Goal: Task Accomplishment & Management: Complete application form

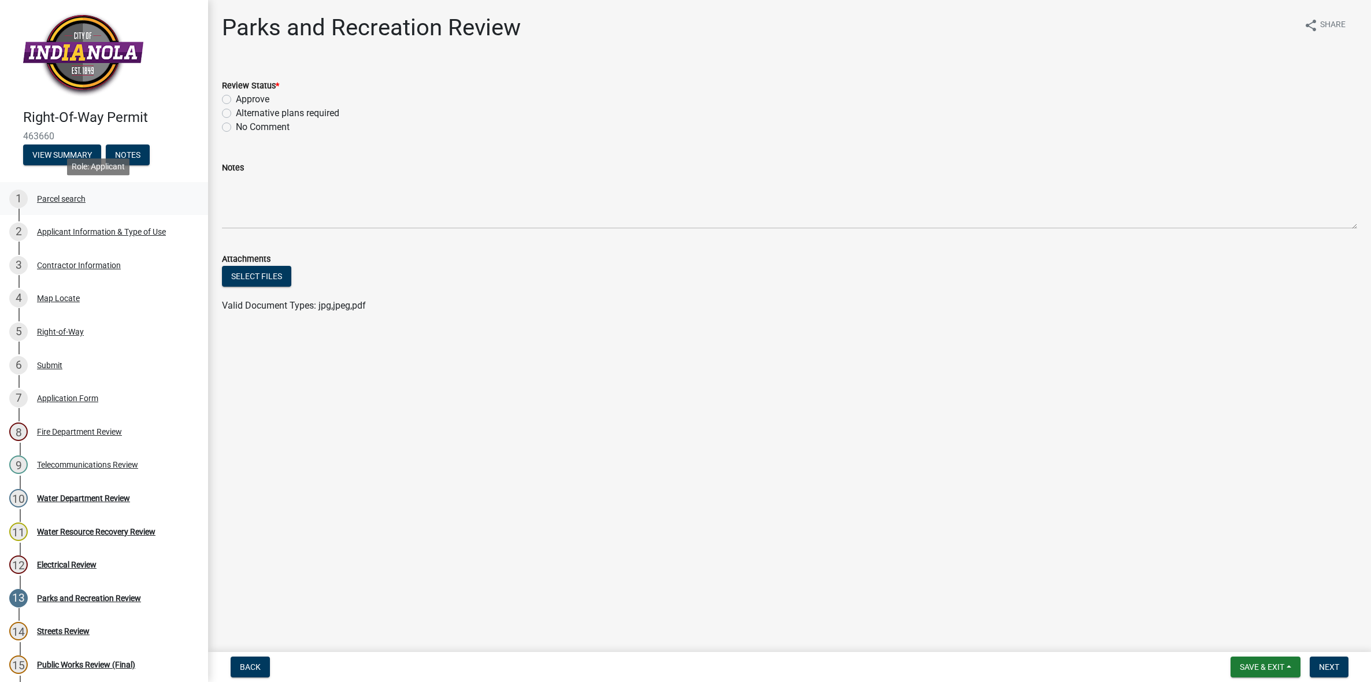
click at [65, 199] on div "Parcel search" at bounding box center [61, 199] width 49 height 8
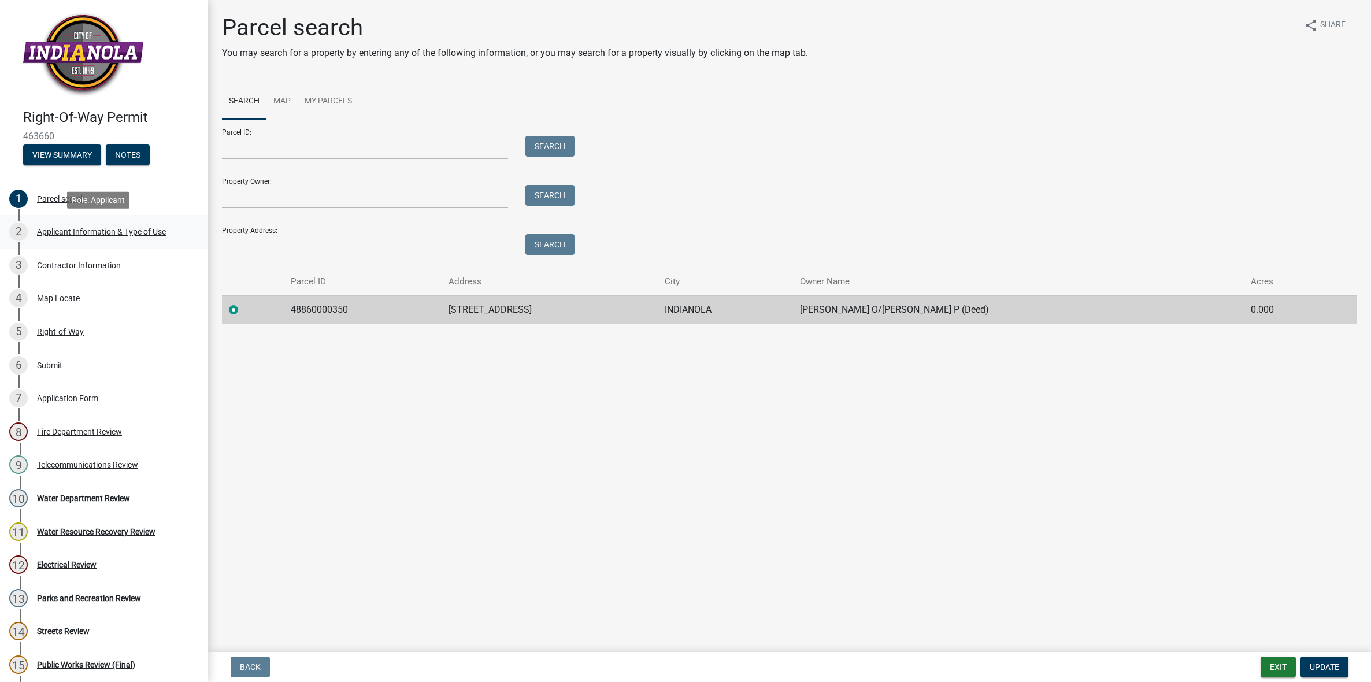
click at [99, 228] on div "Applicant Information & Type of Use" at bounding box center [101, 232] width 129 height 8
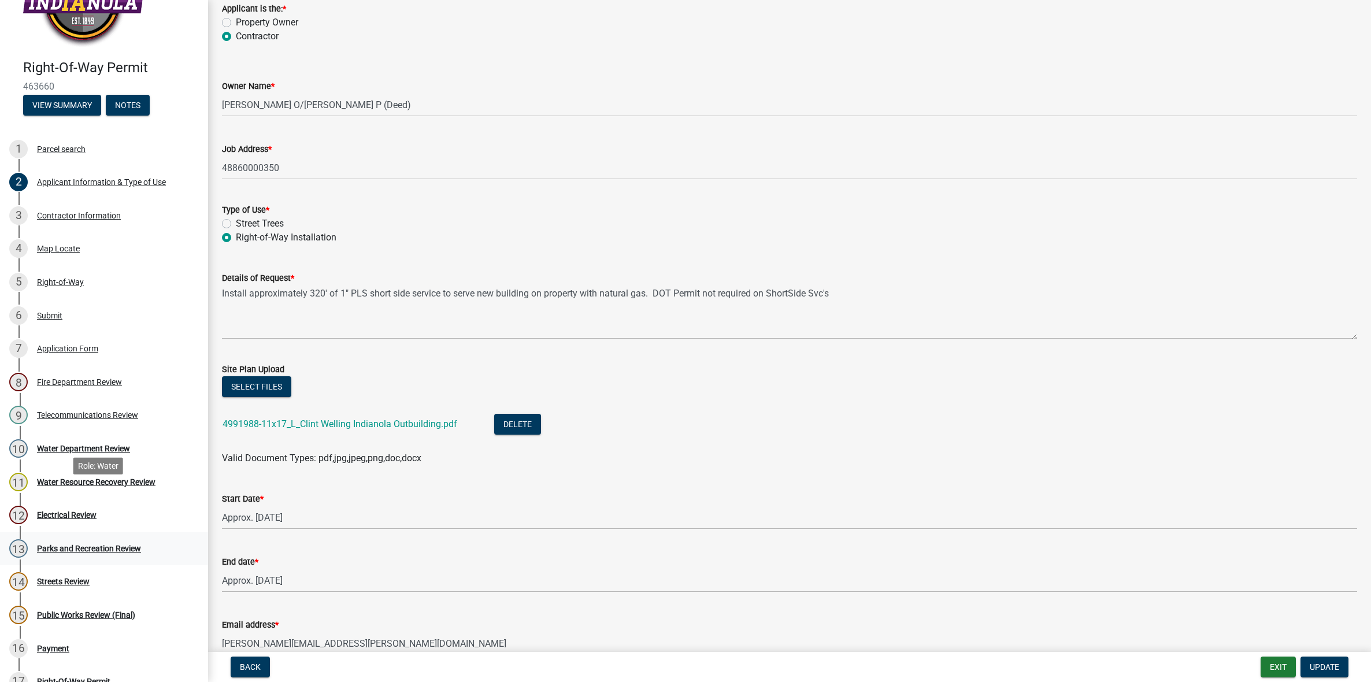
scroll to position [77, 0]
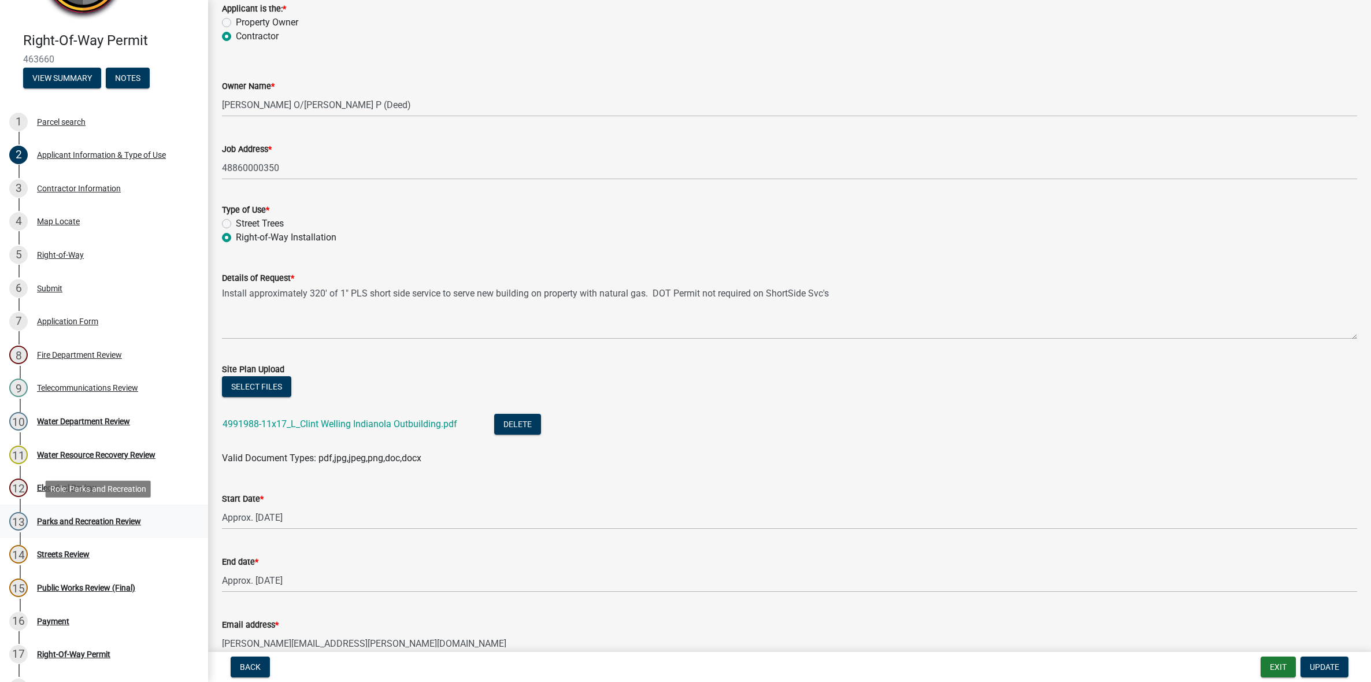
click at [81, 520] on div "Parks and Recreation Review" at bounding box center [89, 521] width 104 height 8
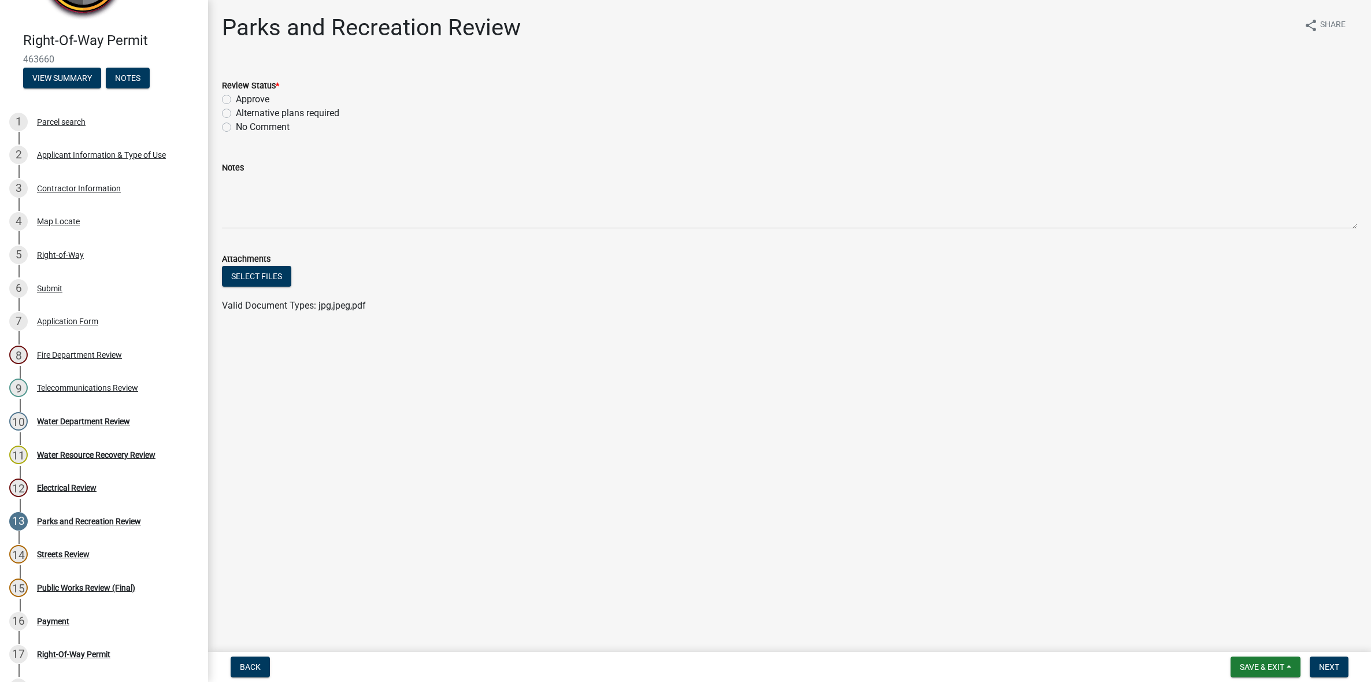
click at [236, 98] on label "Approve" at bounding box center [253, 99] width 34 height 14
click at [236, 98] on input "Approve" at bounding box center [240, 96] width 8 height 8
radio input "true"
click at [1328, 669] on span "Next" at bounding box center [1329, 666] width 20 height 9
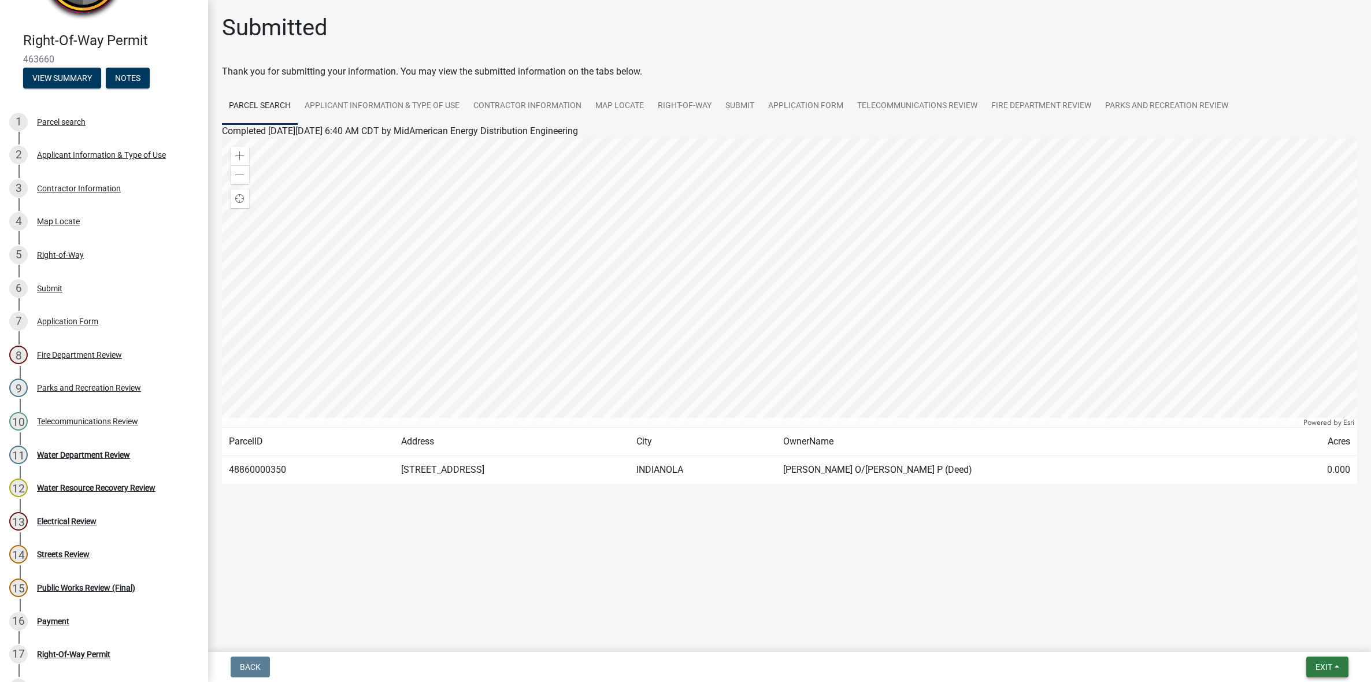
click at [1327, 671] on span "Exit" at bounding box center [1324, 666] width 17 height 9
click at [1298, 637] on button "Save & Exit" at bounding box center [1302, 638] width 92 height 28
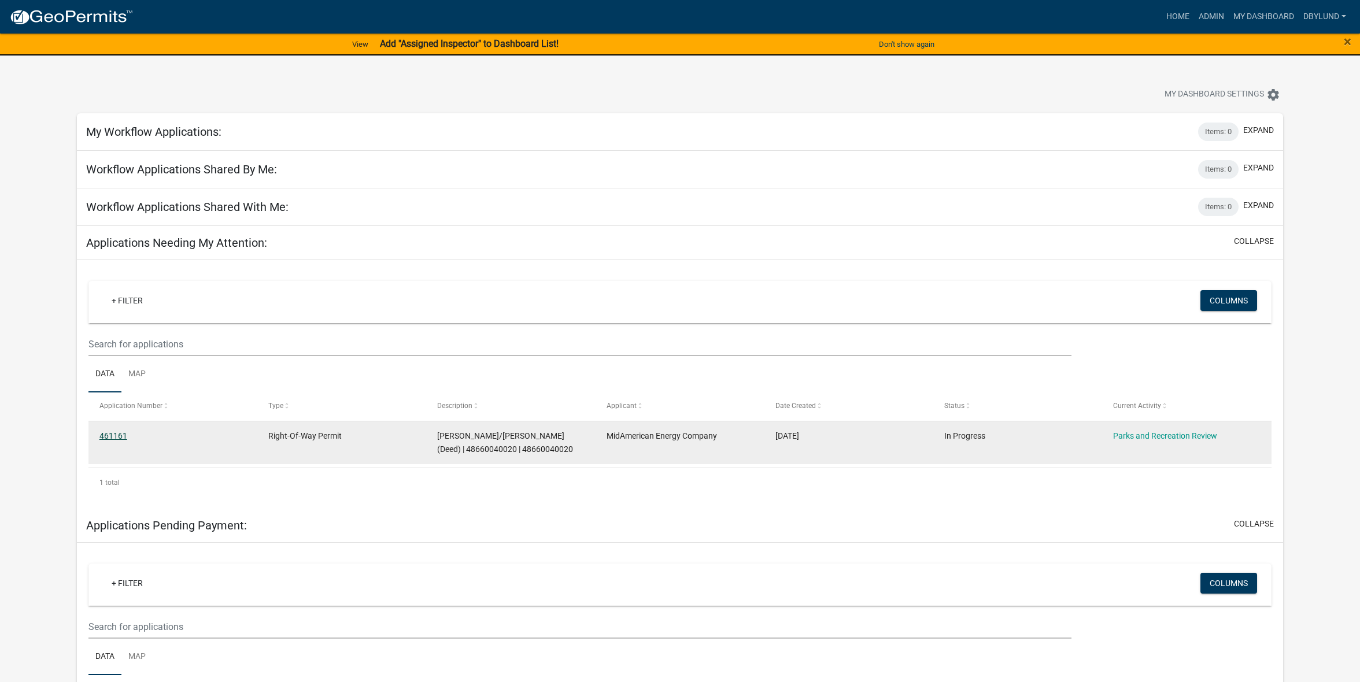
click at [121, 436] on link "461161" at bounding box center [113, 435] width 28 height 9
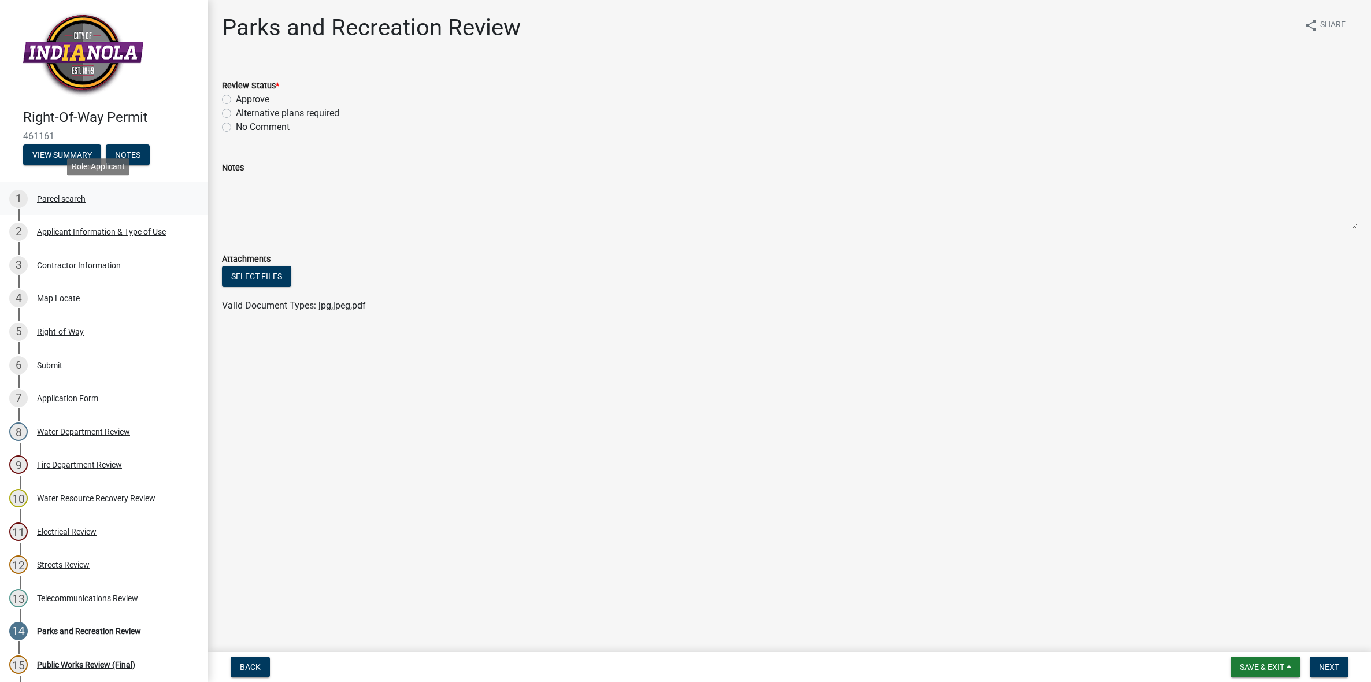
click at [59, 199] on div "Parcel search" at bounding box center [61, 199] width 49 height 8
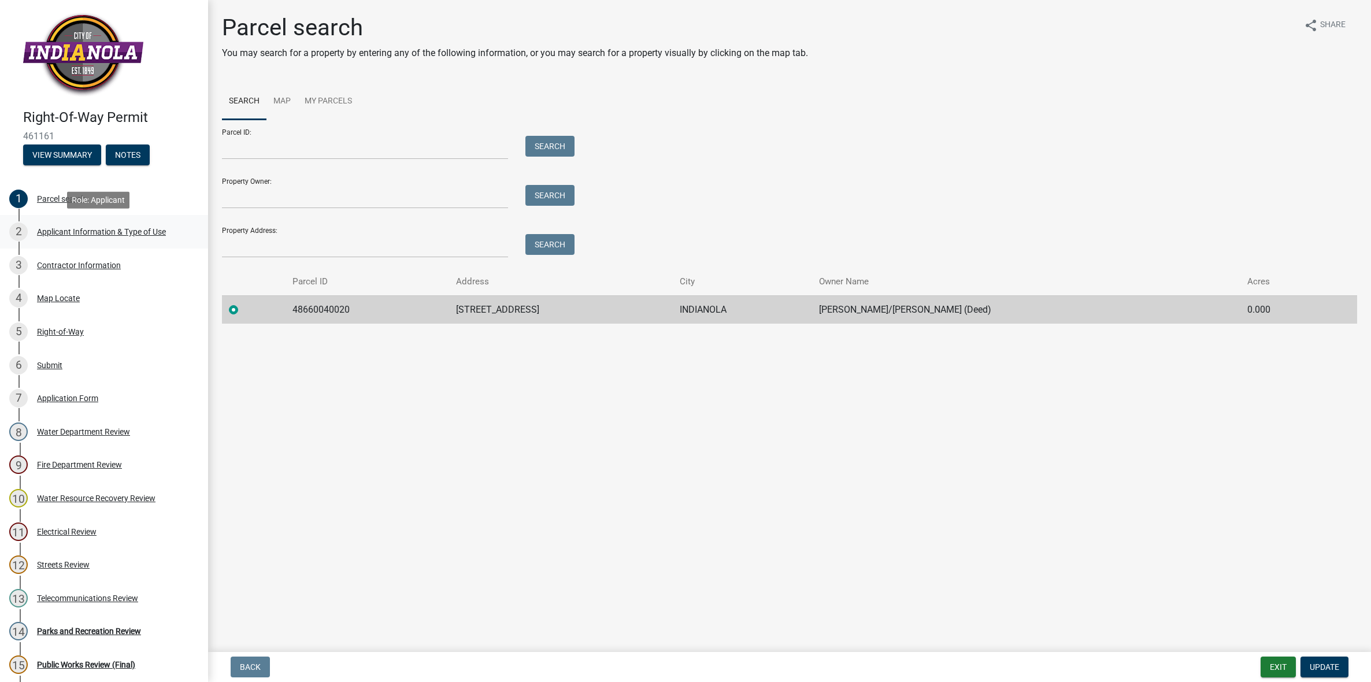
click at [61, 230] on div "Applicant Information & Type of Use" at bounding box center [101, 232] width 129 height 8
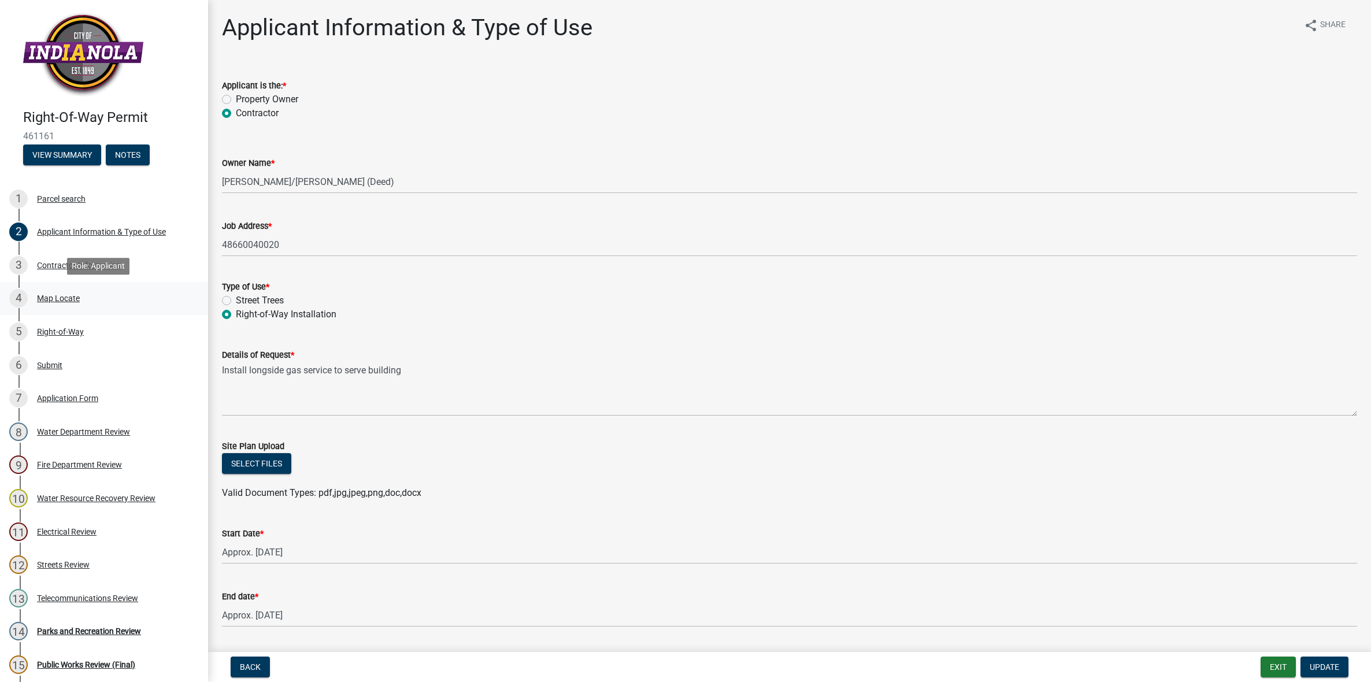
click at [65, 299] on div "Map Locate" at bounding box center [58, 298] width 43 height 8
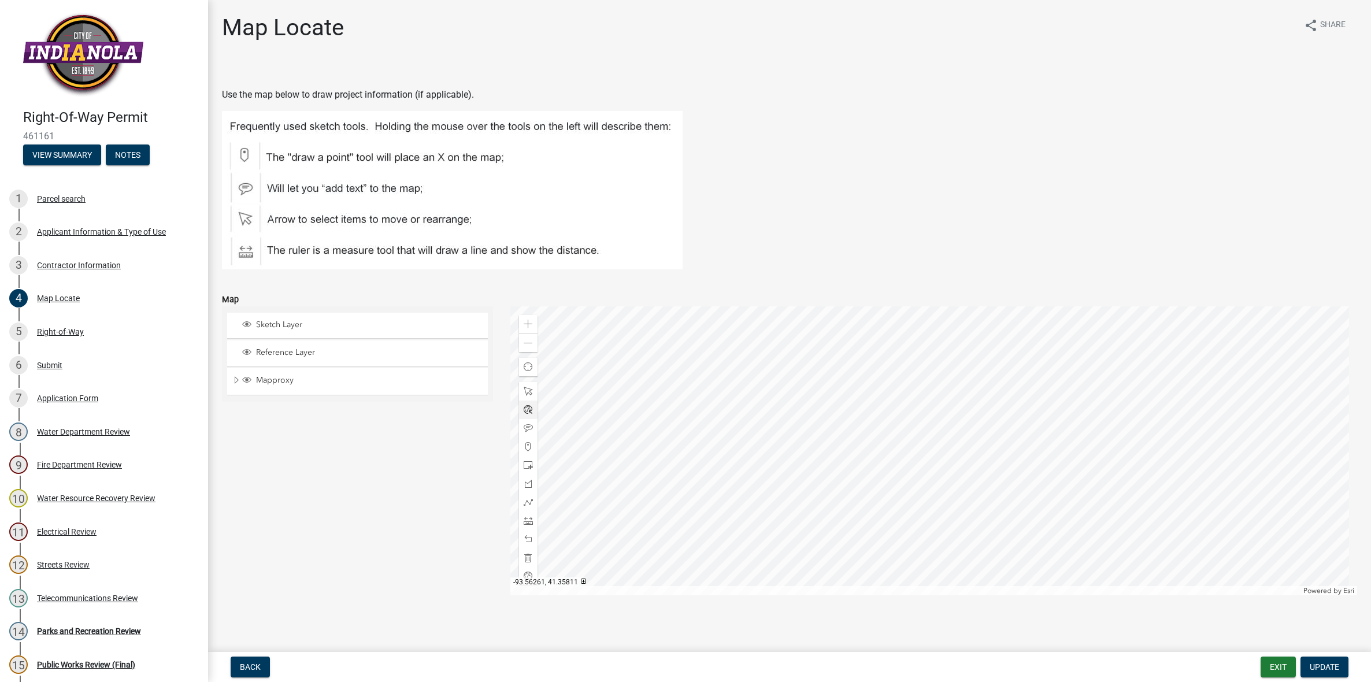
scroll to position [3, 0]
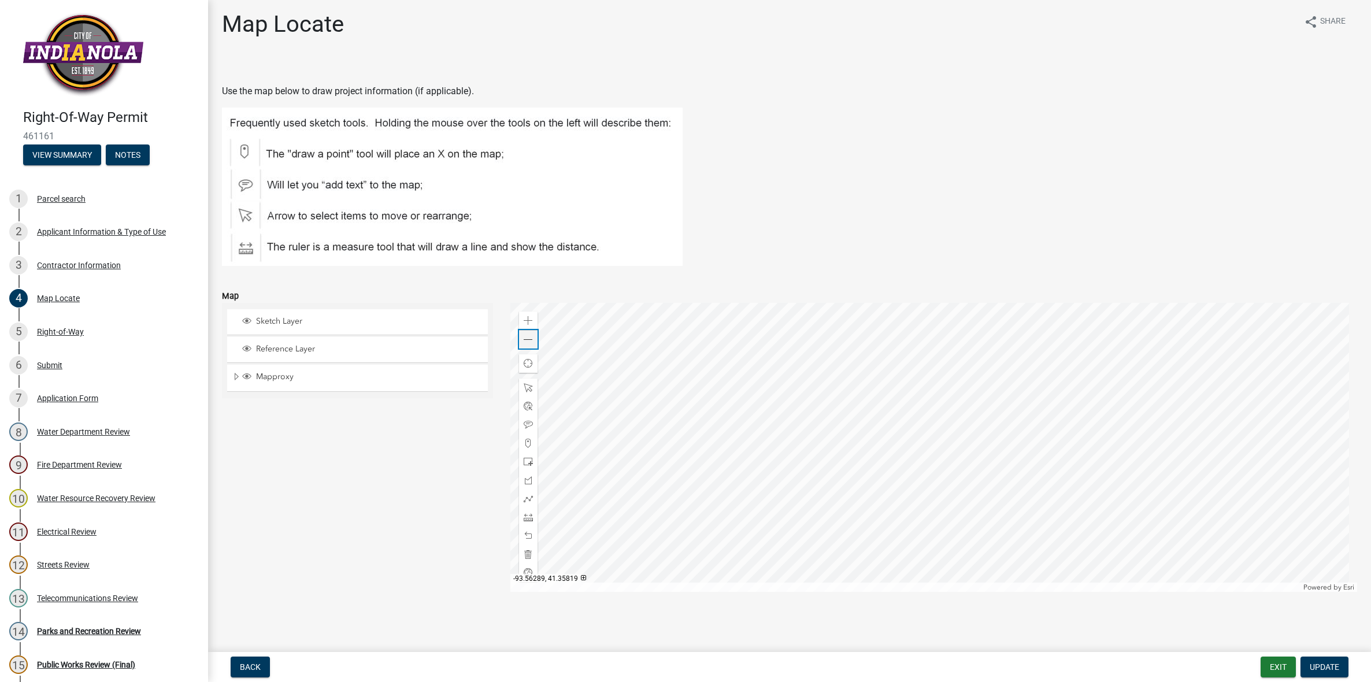
click at [525, 336] on span at bounding box center [528, 339] width 9 height 9
click at [87, 629] on div "Parks and Recreation Review" at bounding box center [89, 631] width 104 height 8
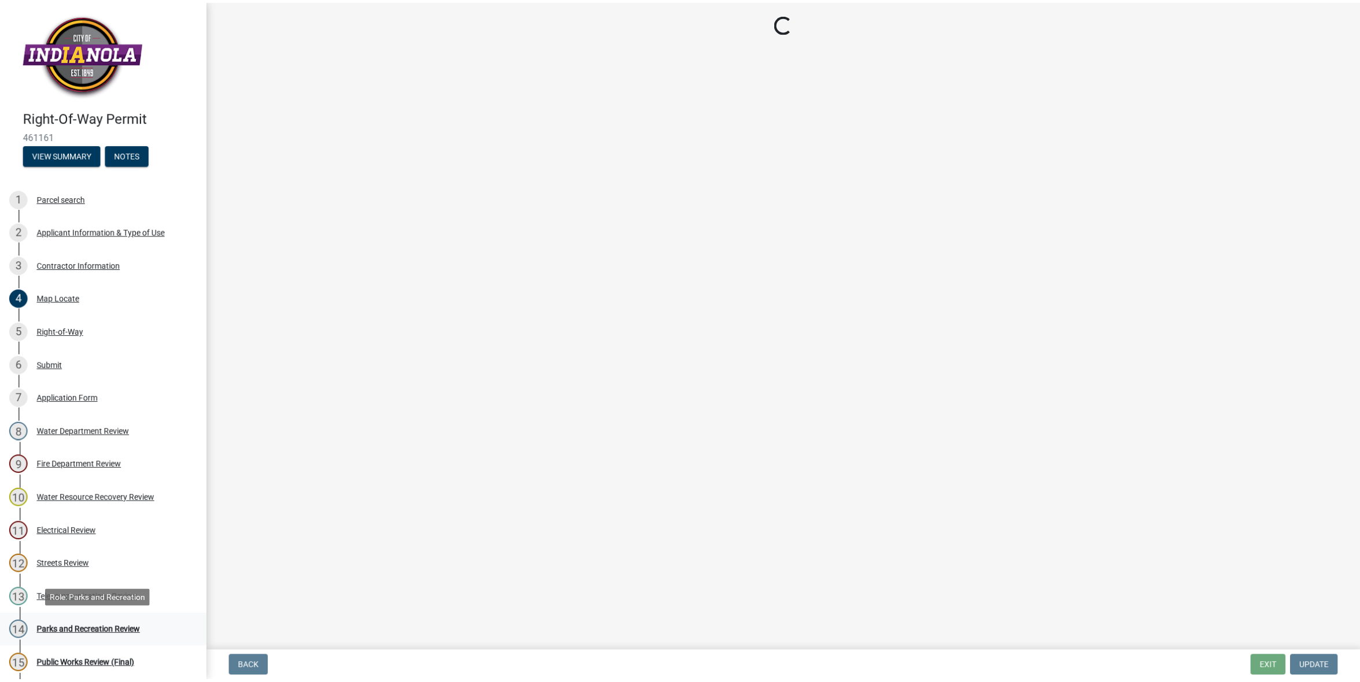
scroll to position [0, 0]
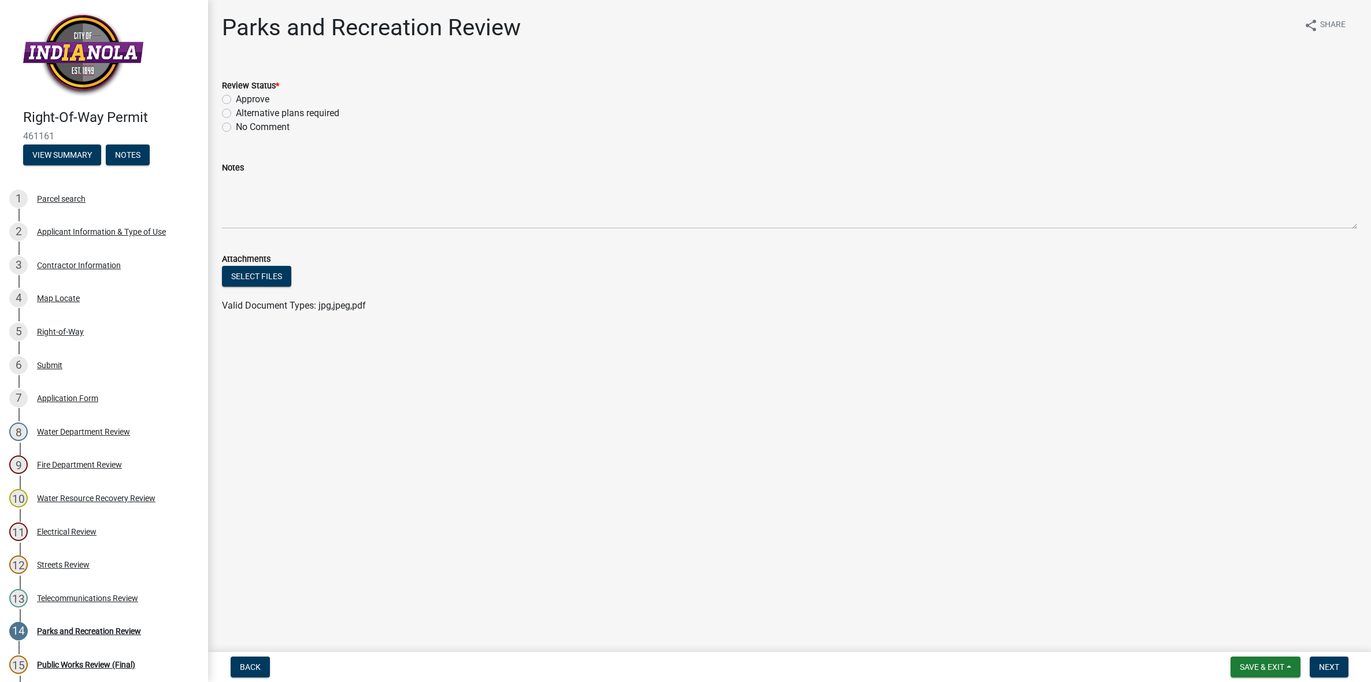
click at [236, 100] on label "Approve" at bounding box center [253, 99] width 34 height 14
click at [236, 100] on input "Approve" at bounding box center [240, 96] width 8 height 8
radio input "true"
click at [1326, 669] on span "Next" at bounding box center [1329, 666] width 20 height 9
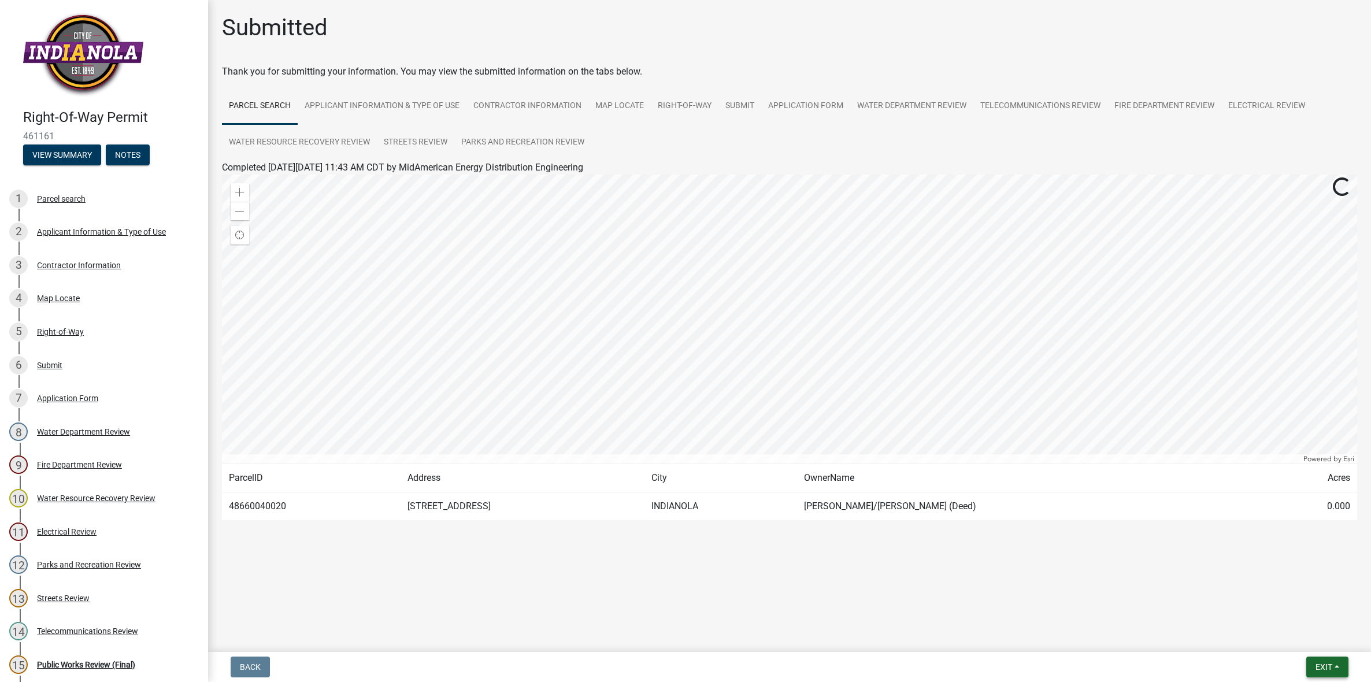
click at [1323, 667] on span "Exit" at bounding box center [1324, 666] width 17 height 9
click at [1301, 641] on button "Save & Exit" at bounding box center [1302, 638] width 92 height 28
